Goal: Task Accomplishment & Management: Manage account settings

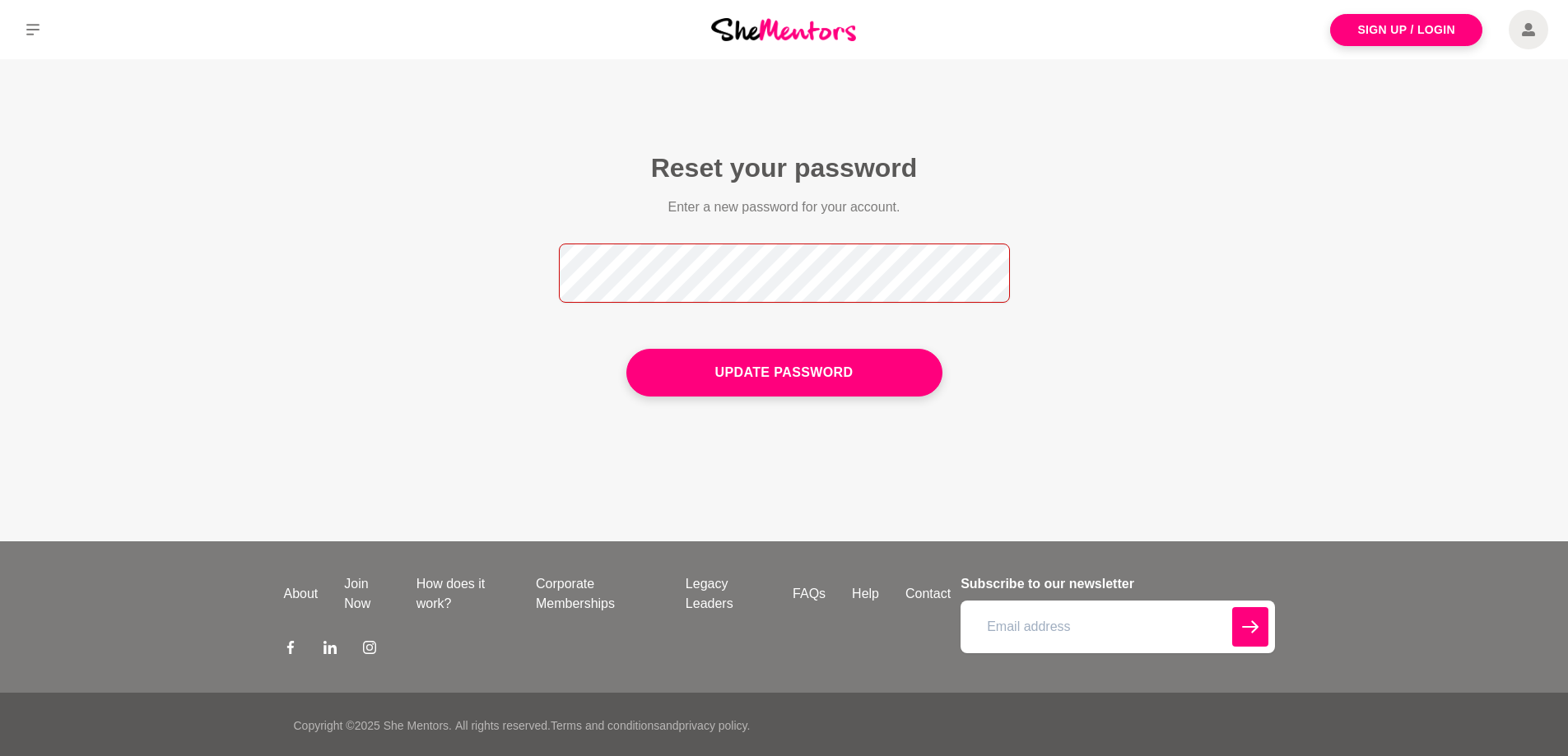
click at [626, 349] on button "Update Password" at bounding box center [784, 373] width 316 height 48
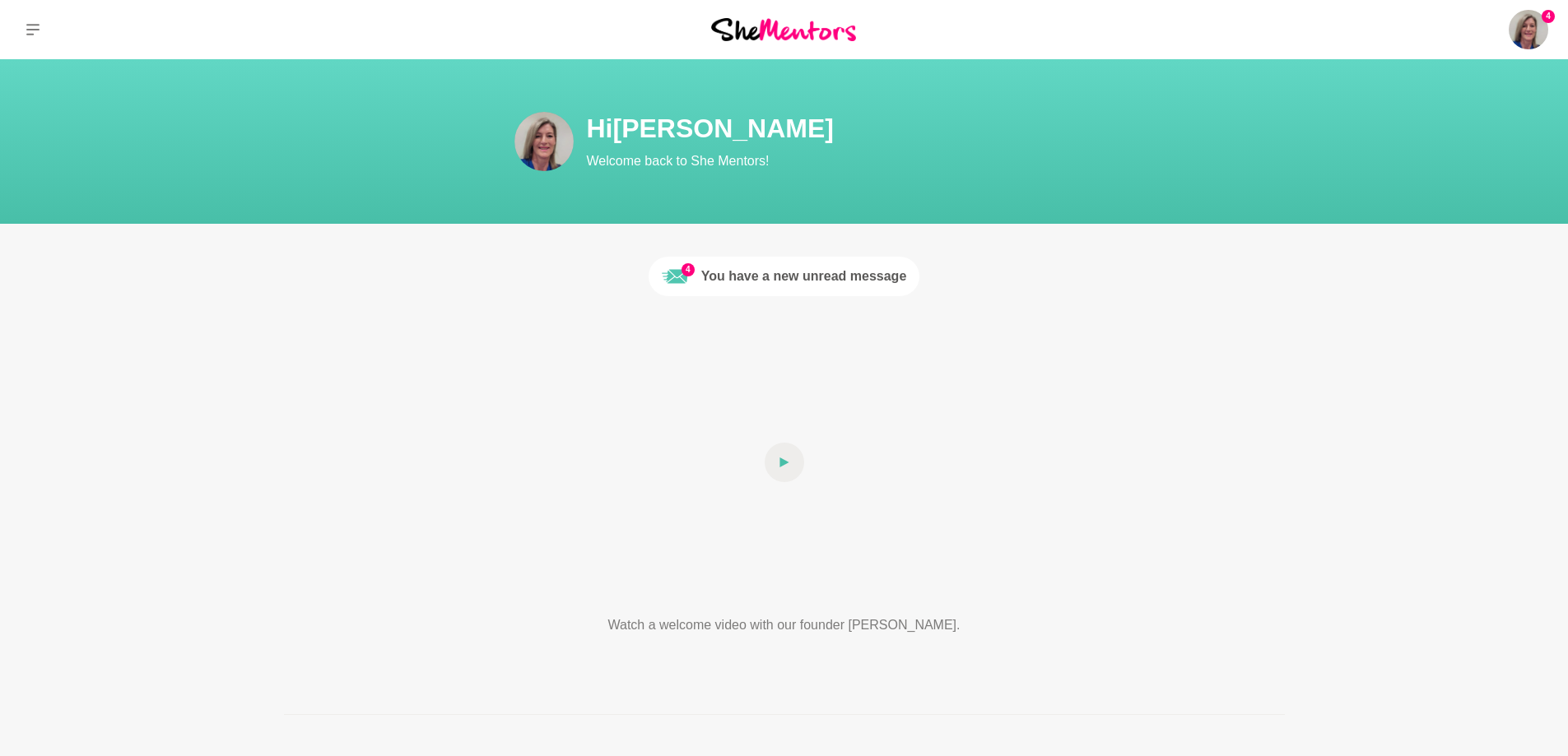
click at [1182, 224] on section "Hi [PERSON_NAME] Welcome back to She Mentors!" at bounding box center [784, 141] width 1568 height 164
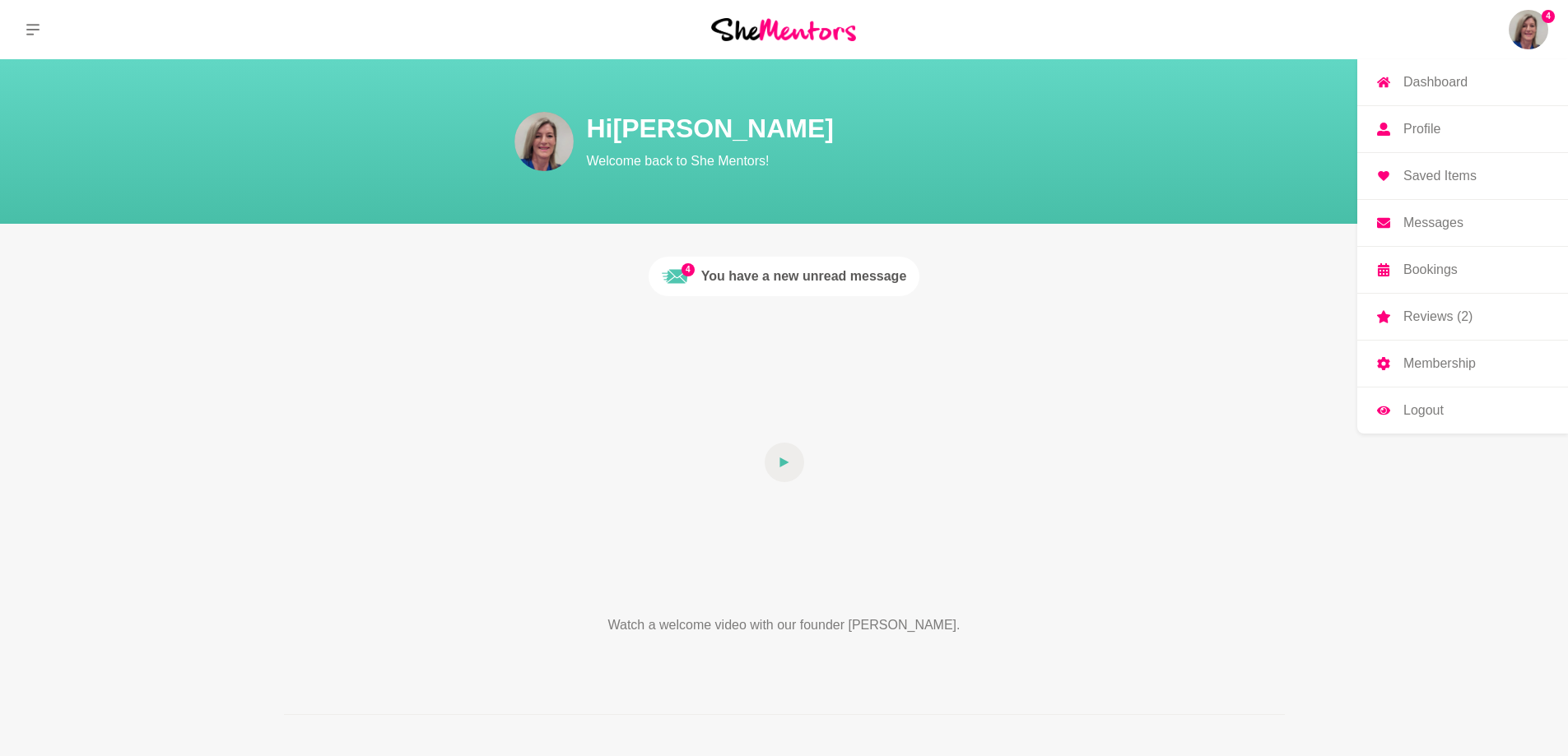
click at [1403, 229] on p "Messages" at bounding box center [1433, 223] width 61 height 13
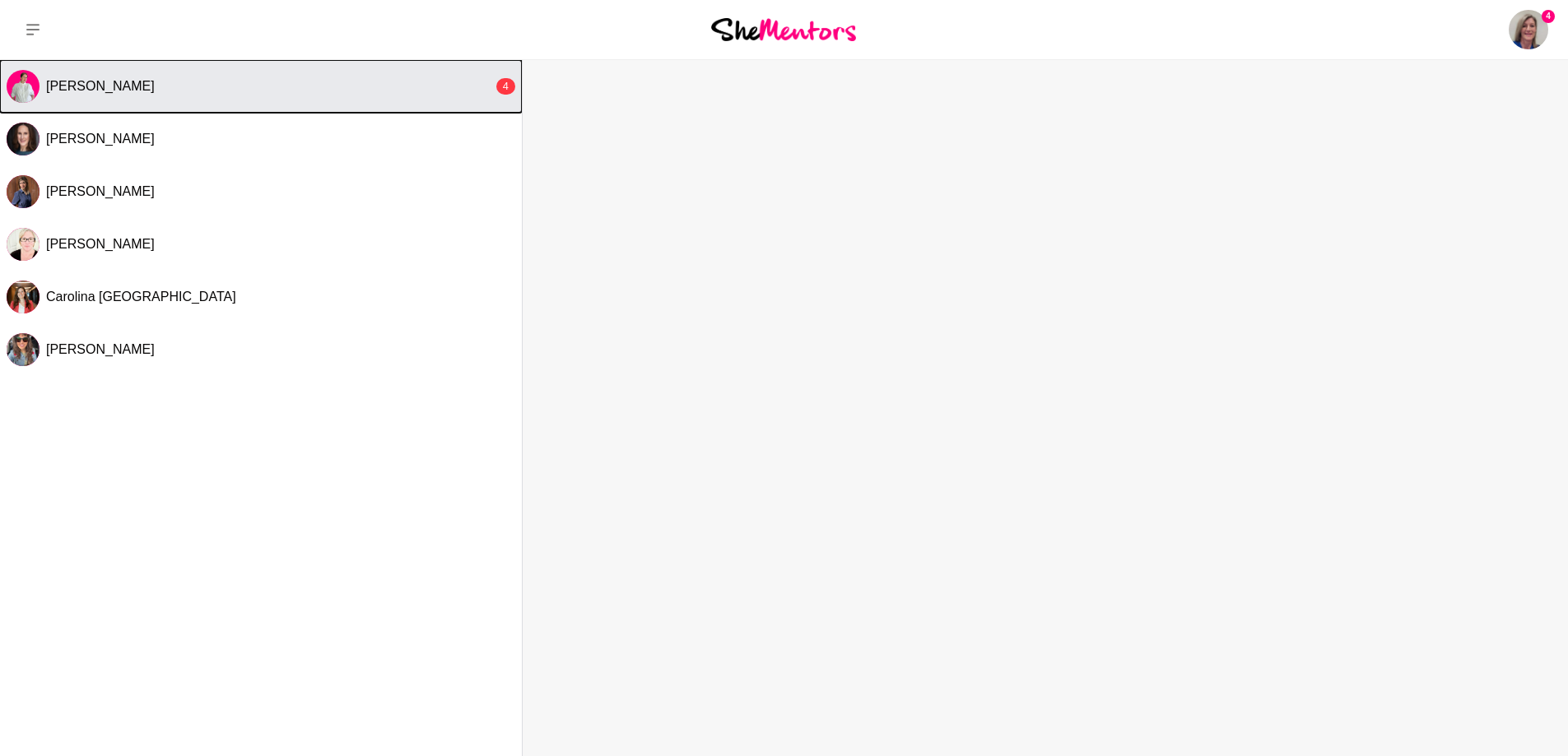
click at [86, 93] on span "[PERSON_NAME]" at bounding box center [100, 85] width 108 height 14
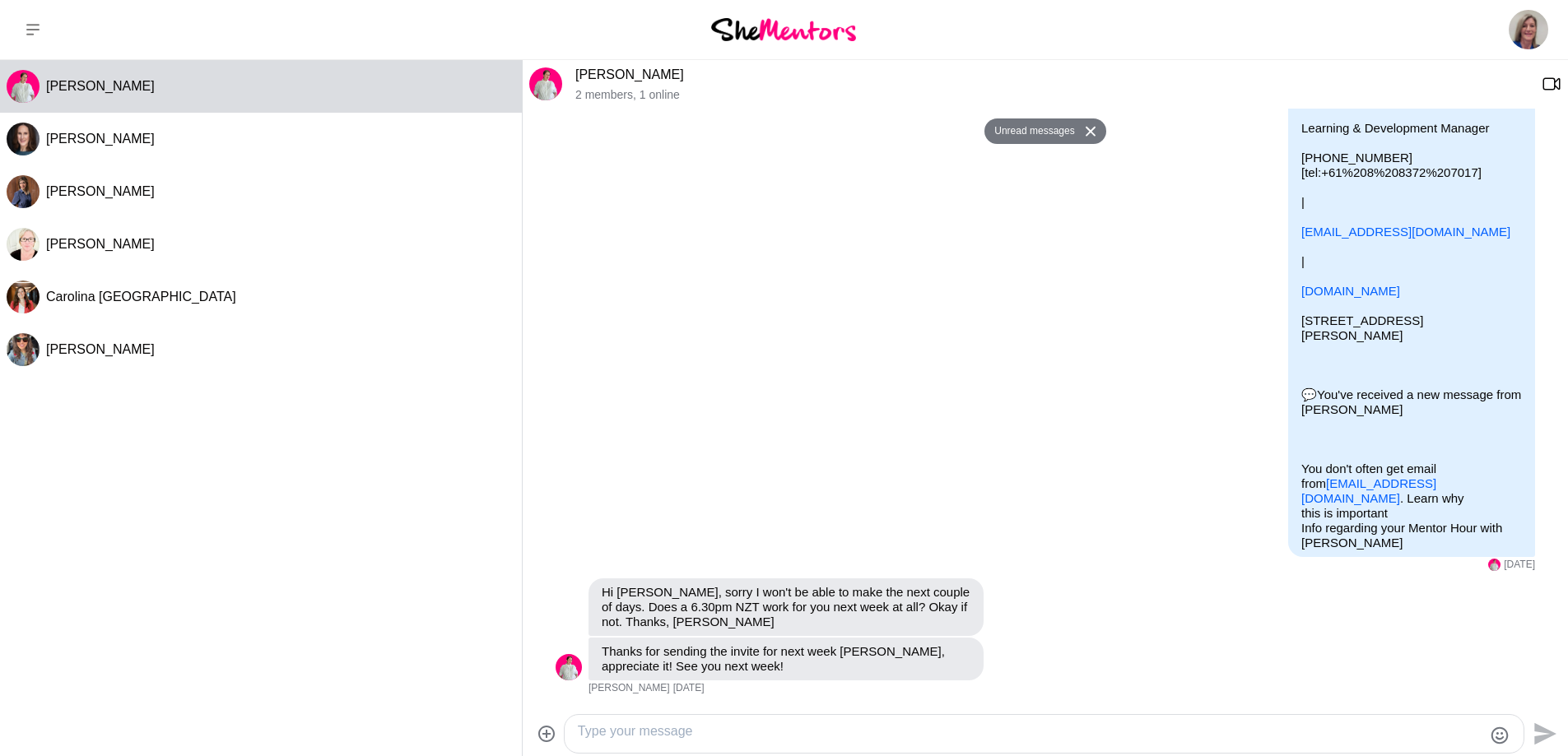
scroll to position [1654, 0]
